Goal: Information Seeking & Learning: Learn about a topic

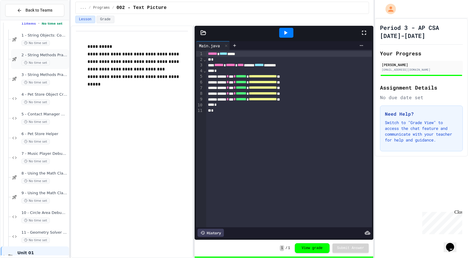
scroll to position [60, 0]
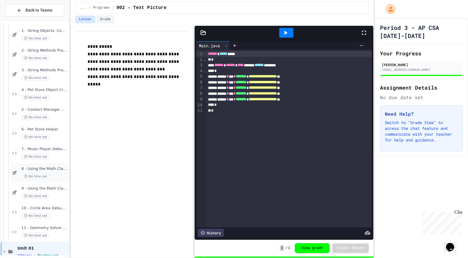
click at [38, 170] on span "8 - Using the Math Class I" at bounding box center [44, 168] width 46 height 5
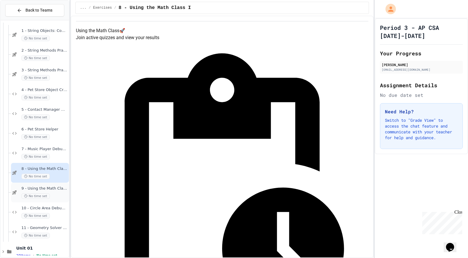
click at [51, 190] on span "9 - Using the Math Class II" at bounding box center [44, 188] width 46 height 5
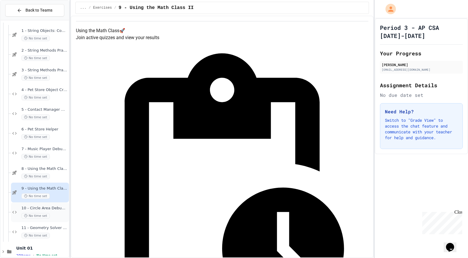
click at [43, 209] on span "10 - Circle Area Debugger" at bounding box center [44, 208] width 46 height 5
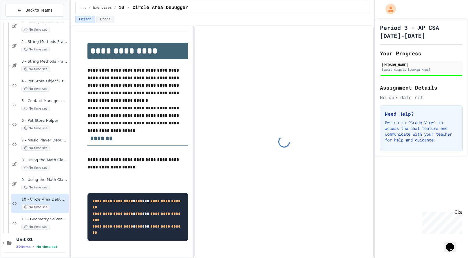
scroll to position [69, 0]
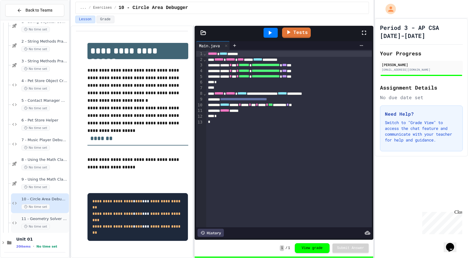
click at [59, 223] on div "No time set" at bounding box center [44, 226] width 46 height 6
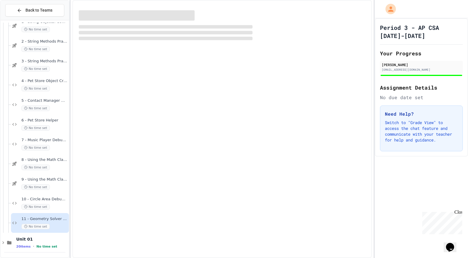
scroll to position [63, 0]
